Goal: Find specific page/section: Find specific page/section

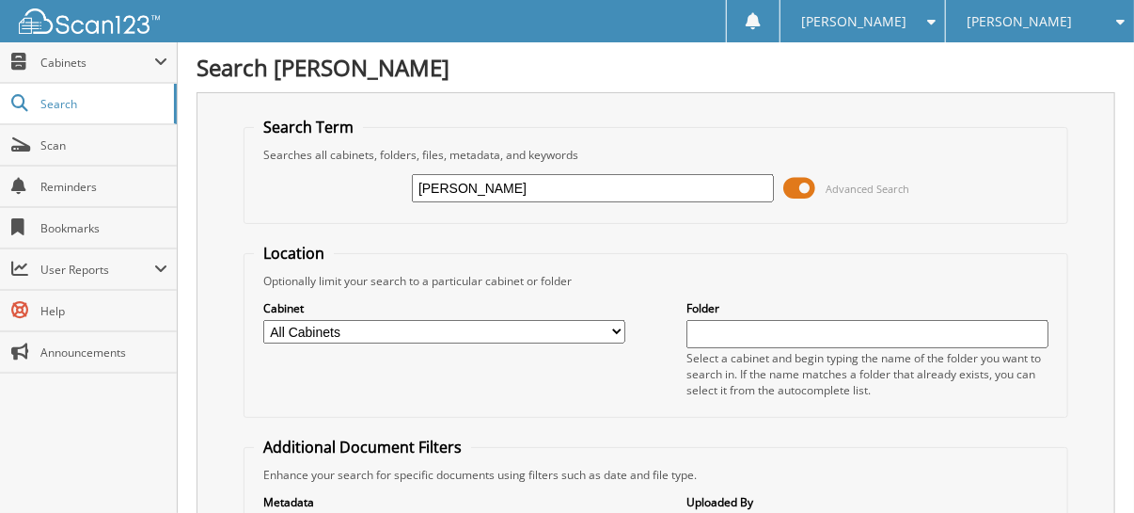
type input "[PERSON_NAME]"
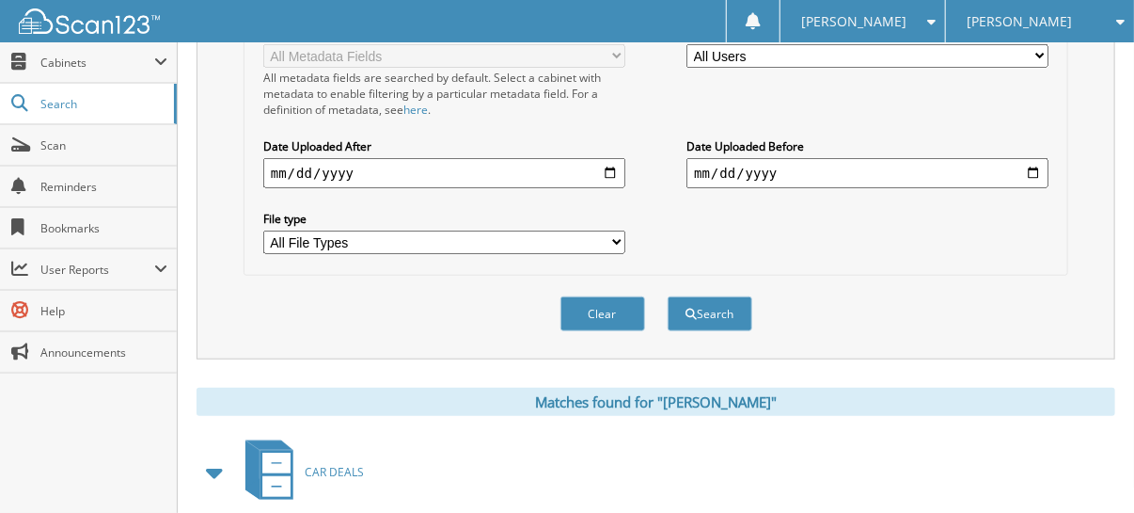
scroll to position [652, 0]
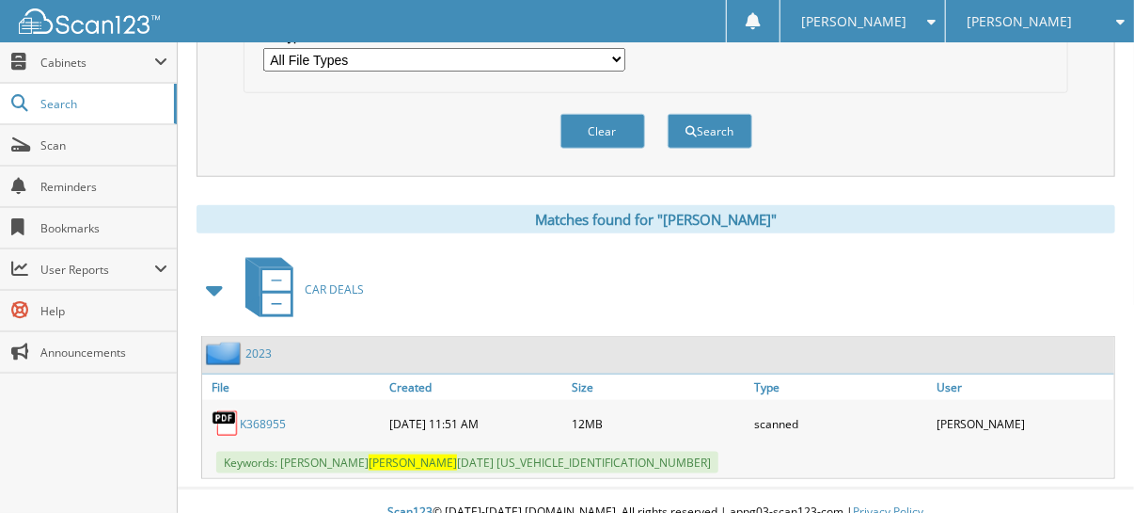
click at [257, 416] on link "K368955" at bounding box center [263, 424] width 46 height 16
